Goal: Register for event/course: Sign up to attend an event or enroll in a course

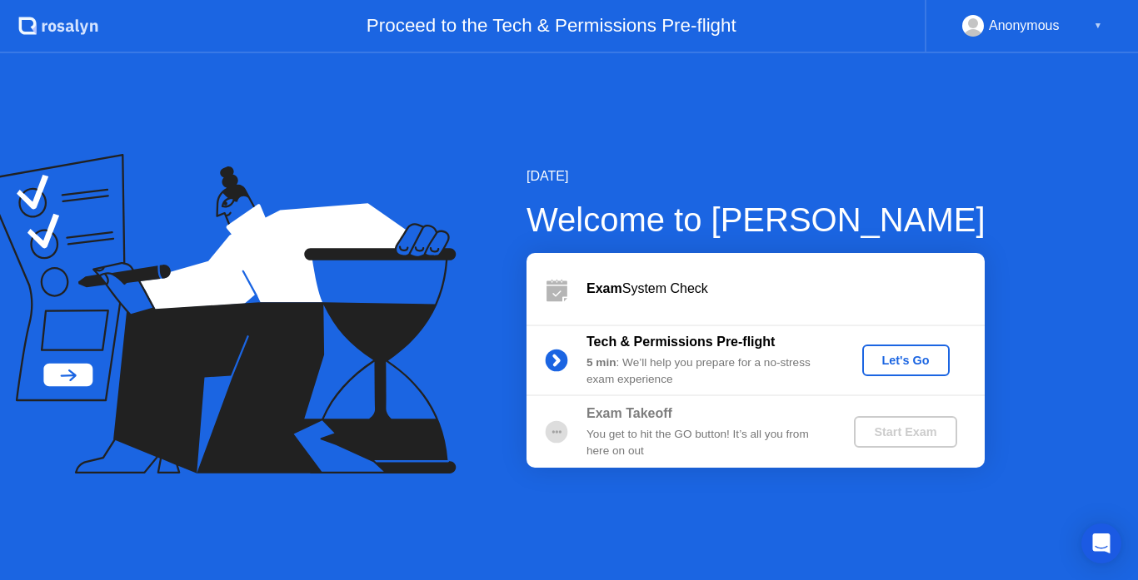
click at [900, 364] on div "Let's Go" at bounding box center [906, 360] width 74 height 13
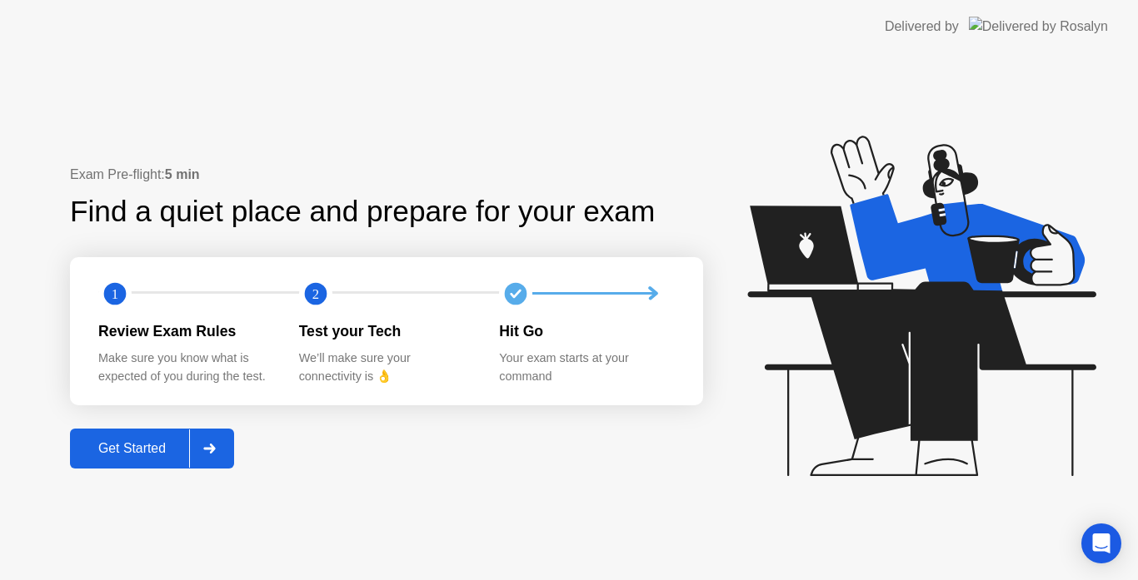
click at [145, 451] on div "Get Started" at bounding box center [132, 448] width 114 height 15
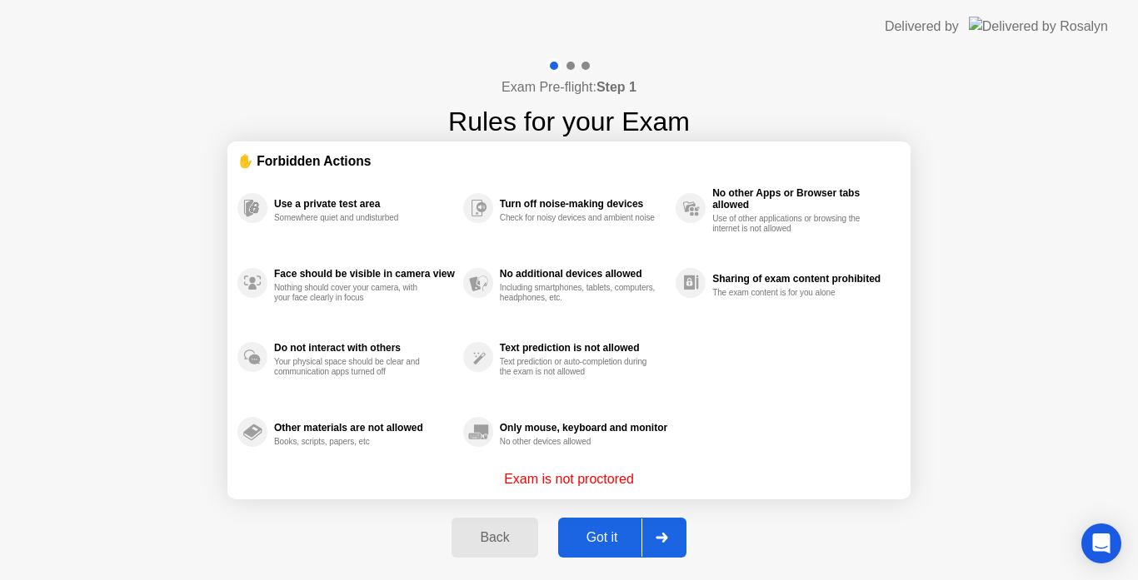
click at [600, 548] on button "Got it" at bounding box center [622, 538] width 128 height 40
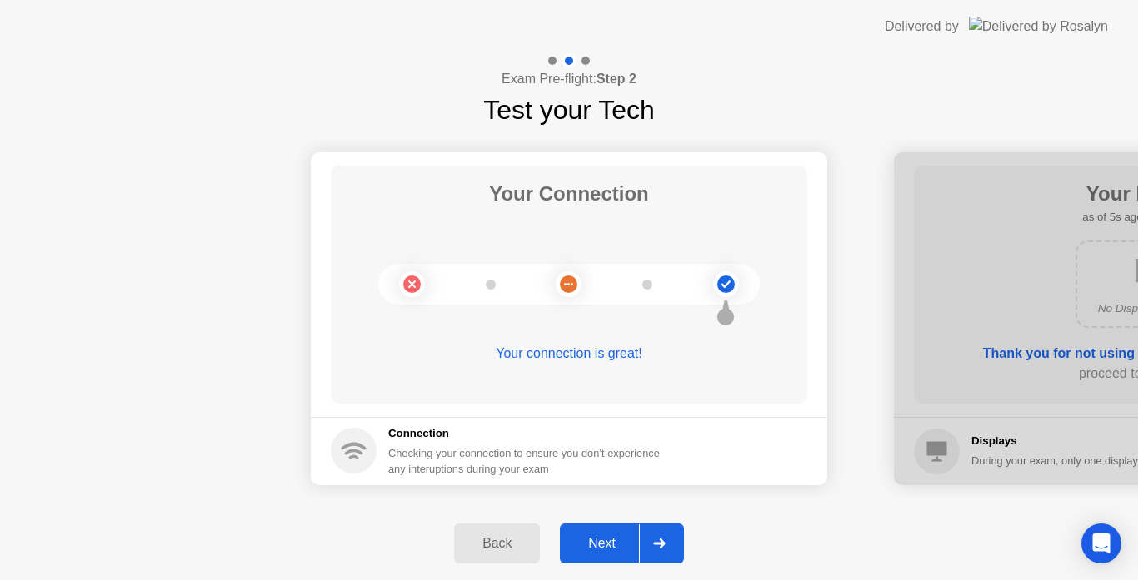
click at [600, 542] on div "Next" at bounding box center [602, 543] width 74 height 15
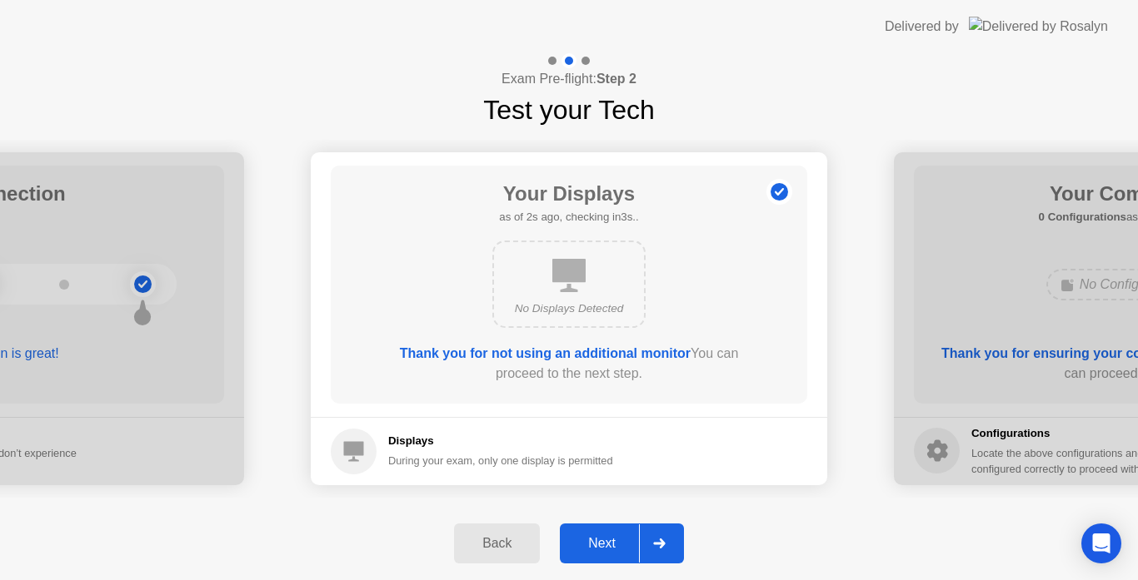
click at [599, 541] on div "Next" at bounding box center [602, 543] width 74 height 15
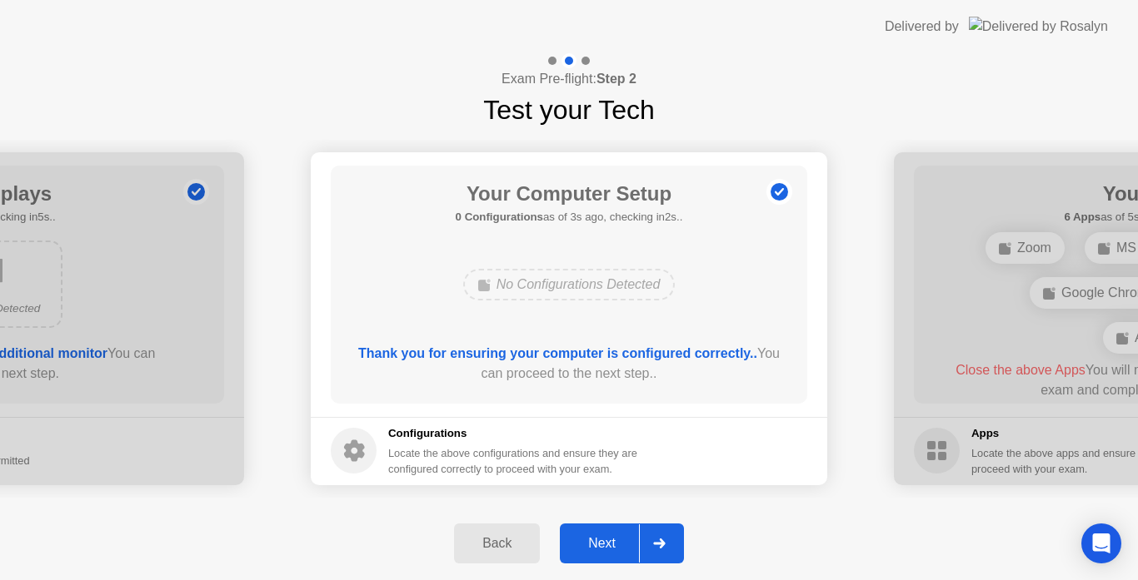
click at [599, 541] on div "Next" at bounding box center [602, 543] width 74 height 15
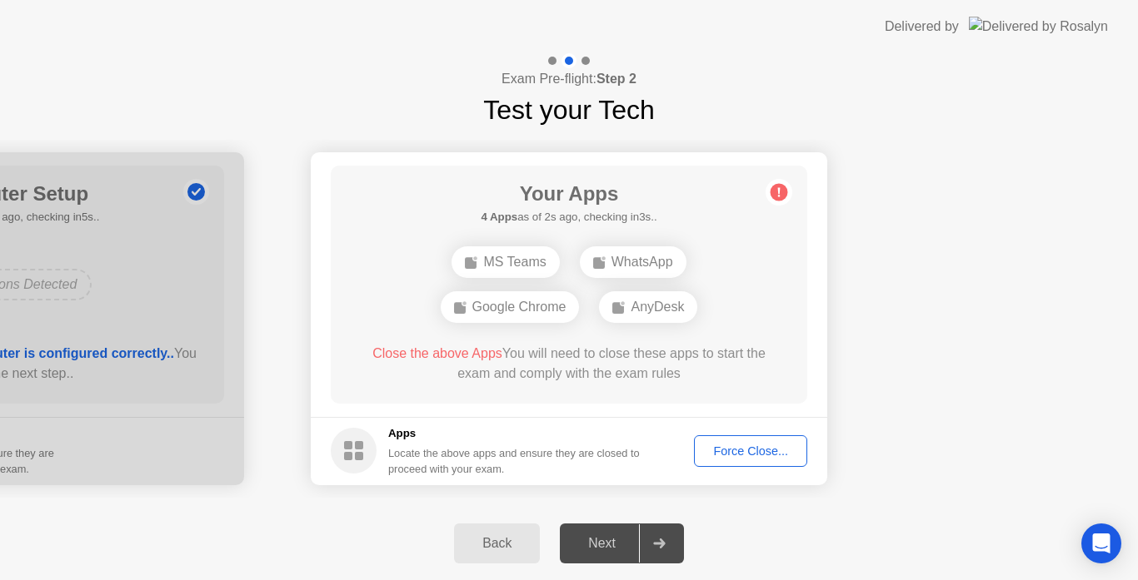
click at [735, 450] on div "Force Close..." at bounding box center [751, 451] width 102 height 13
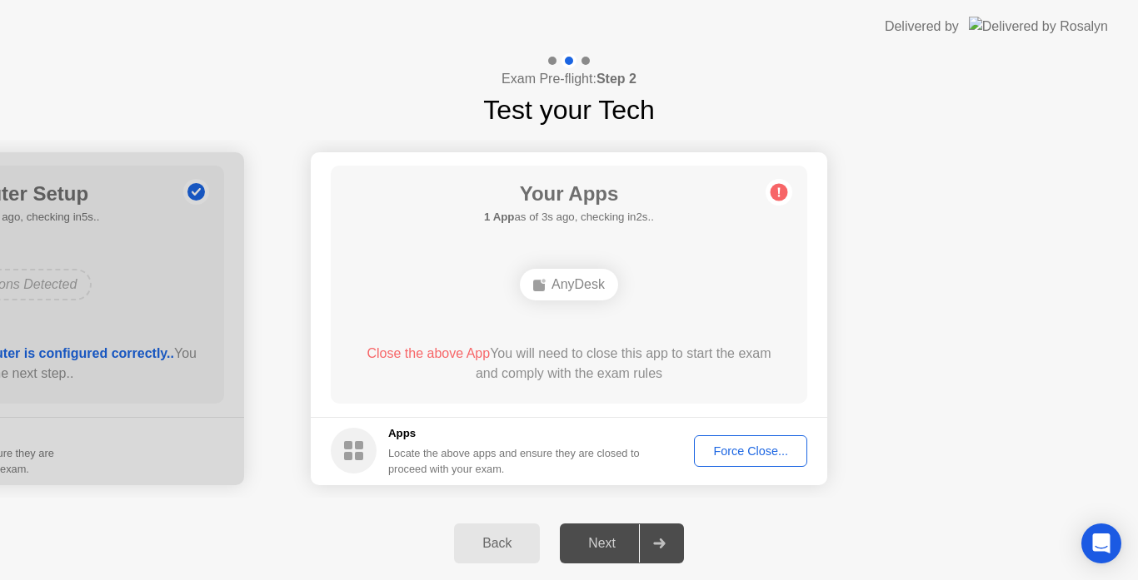
click at [592, 291] on div "AnyDesk" at bounding box center [569, 285] width 98 height 32
click at [724, 453] on div "Force Close..." at bounding box center [751, 451] width 102 height 13
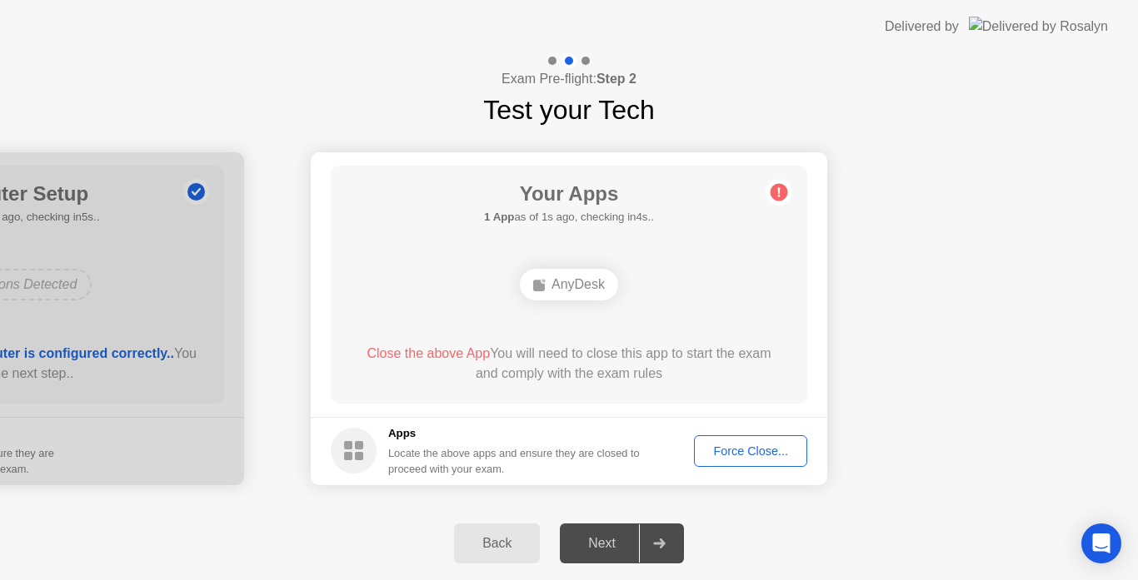
click at [718, 456] on div "Force Close..." at bounding box center [751, 451] width 102 height 13
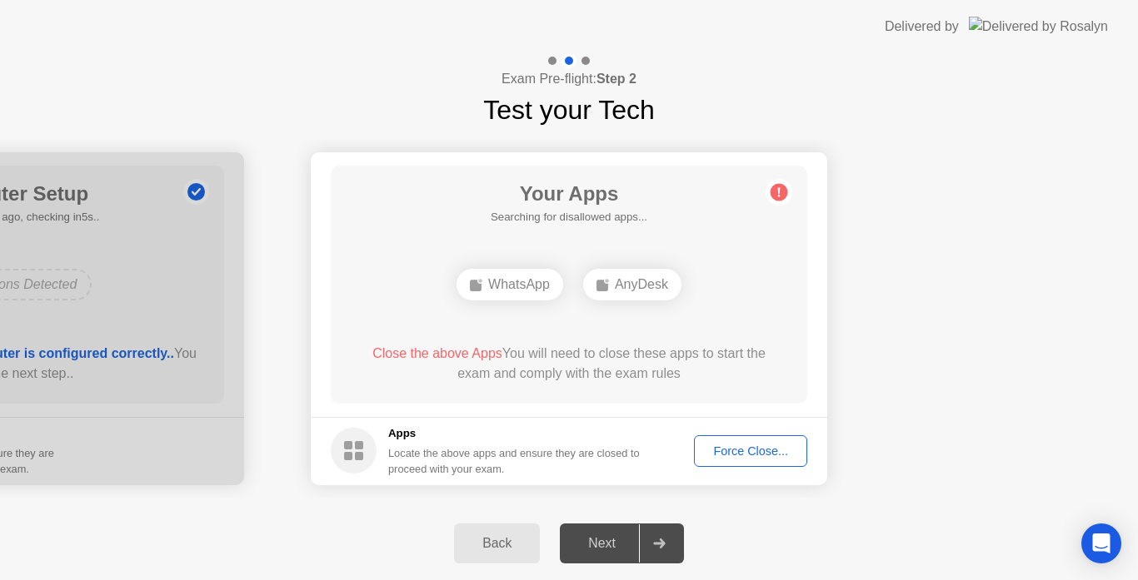
click at [641, 292] on div "AnyDesk" at bounding box center [632, 285] width 98 height 32
click at [778, 190] on icon at bounding box center [779, 191] width 2 height 9
click at [603, 549] on div "Next" at bounding box center [602, 543] width 74 height 15
click at [660, 546] on icon at bounding box center [659, 544] width 12 height 10
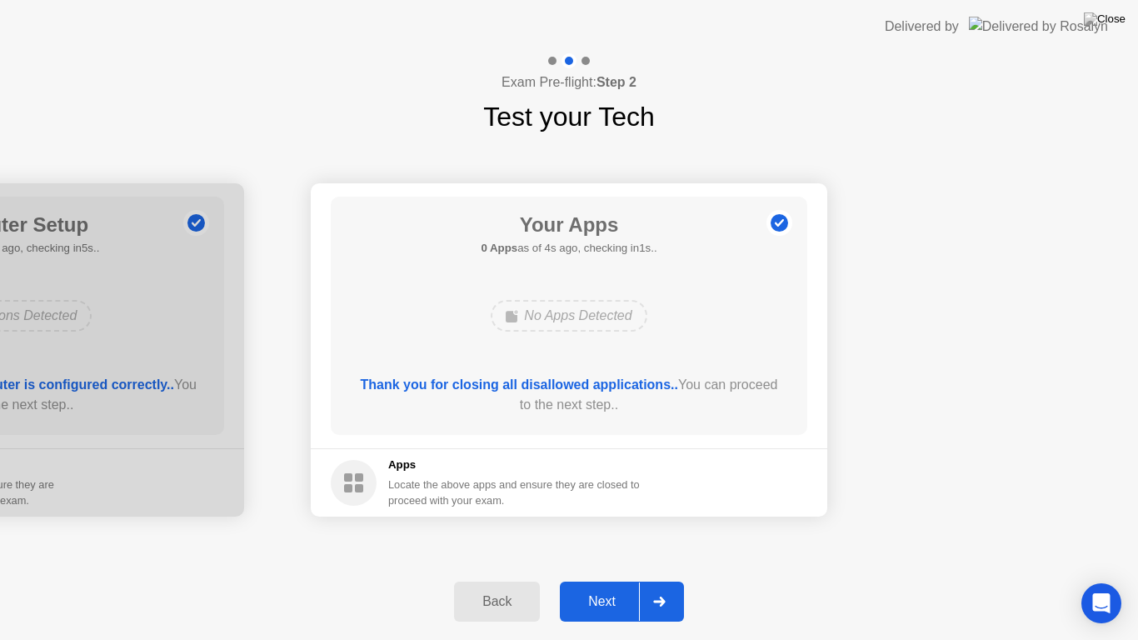
click at [719, 573] on div "Back Next" at bounding box center [569, 601] width 1138 height 77
click at [890, 569] on div "Back Next" at bounding box center [569, 601] width 1138 height 77
click at [633, 580] on div "Back Next" at bounding box center [569, 601] width 1138 height 77
click at [740, 580] on div "Back Next" at bounding box center [569, 601] width 1138 height 77
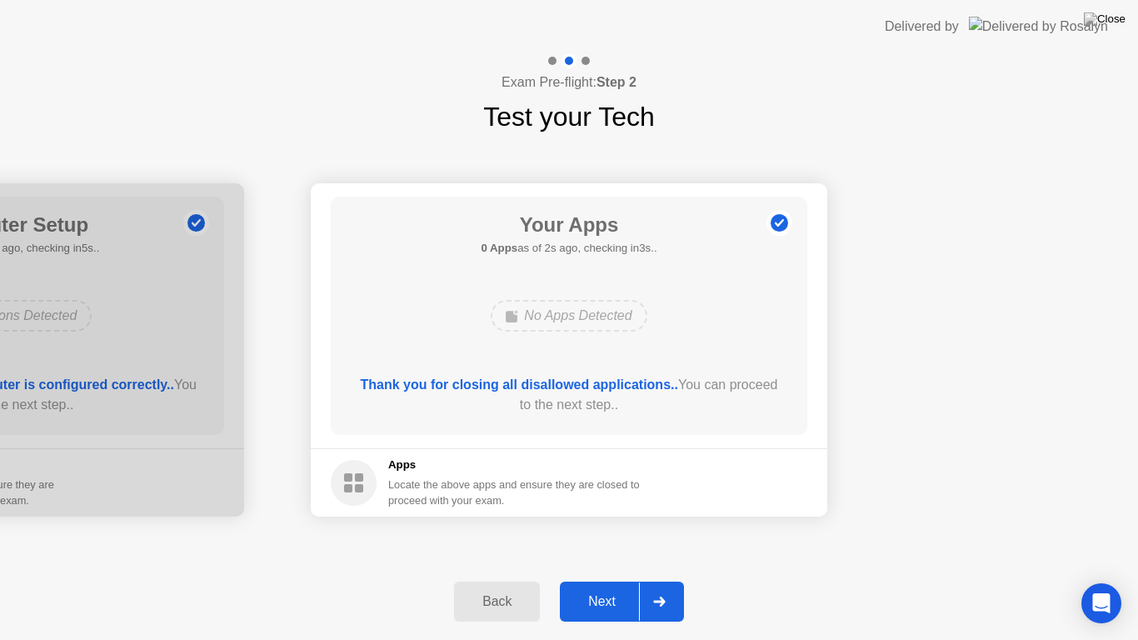
click at [712, 580] on div "Back Next" at bounding box center [569, 601] width 1138 height 77
click at [602, 580] on div "Next" at bounding box center [602, 601] width 74 height 15
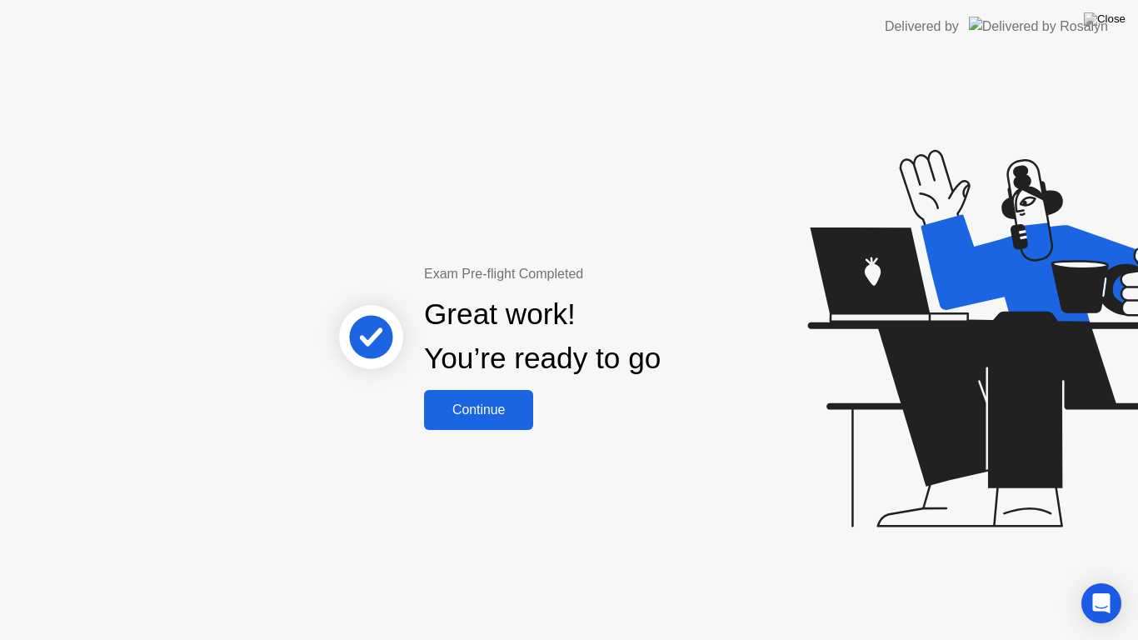
click at [453, 402] on div "Continue" at bounding box center [478, 409] width 99 height 15
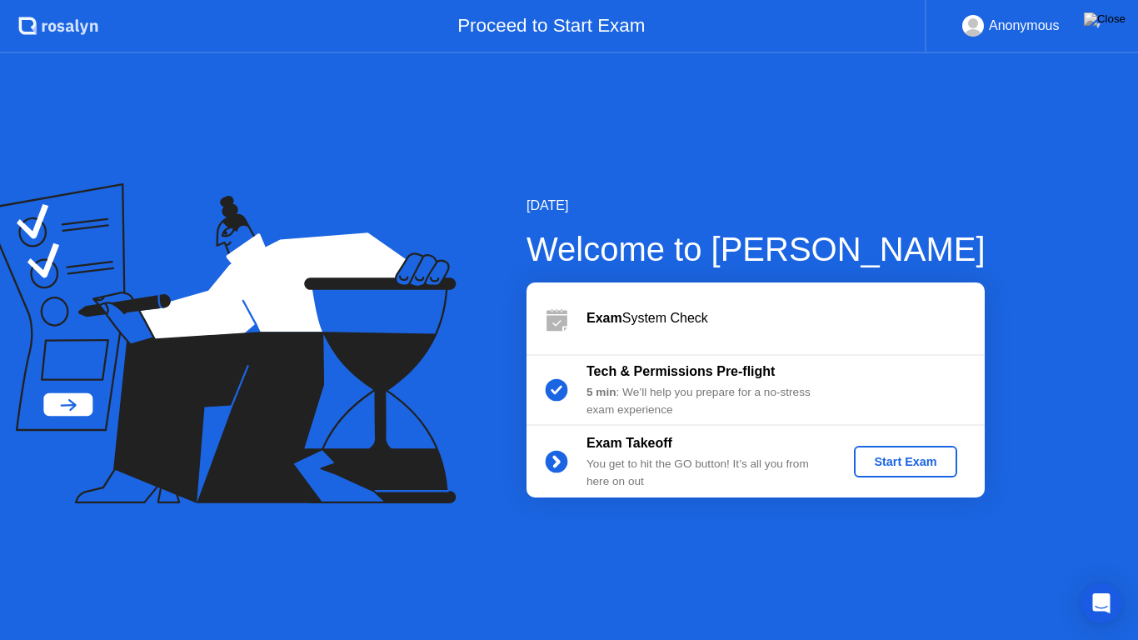
click at [901, 460] on div "Start Exam" at bounding box center [904, 461] width 89 height 13
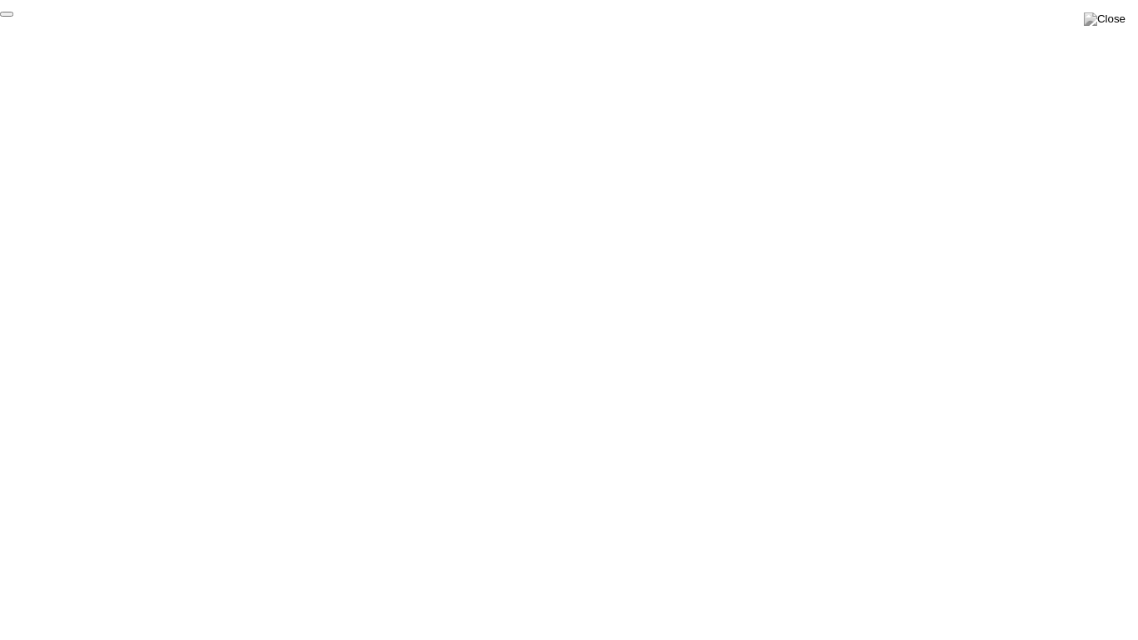
click at [13, 17] on button "End Proctoring Session" at bounding box center [6, 14] width 13 height 5
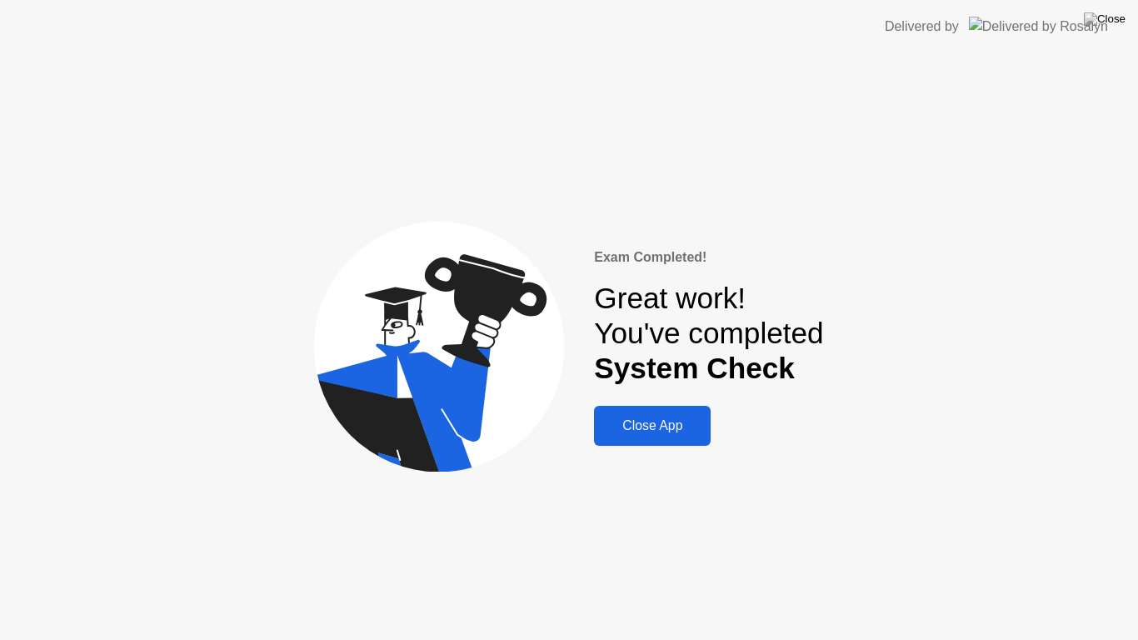
click at [665, 432] on div "Close App" at bounding box center [652, 425] width 107 height 15
